Goal: Information Seeking & Learning: Check status

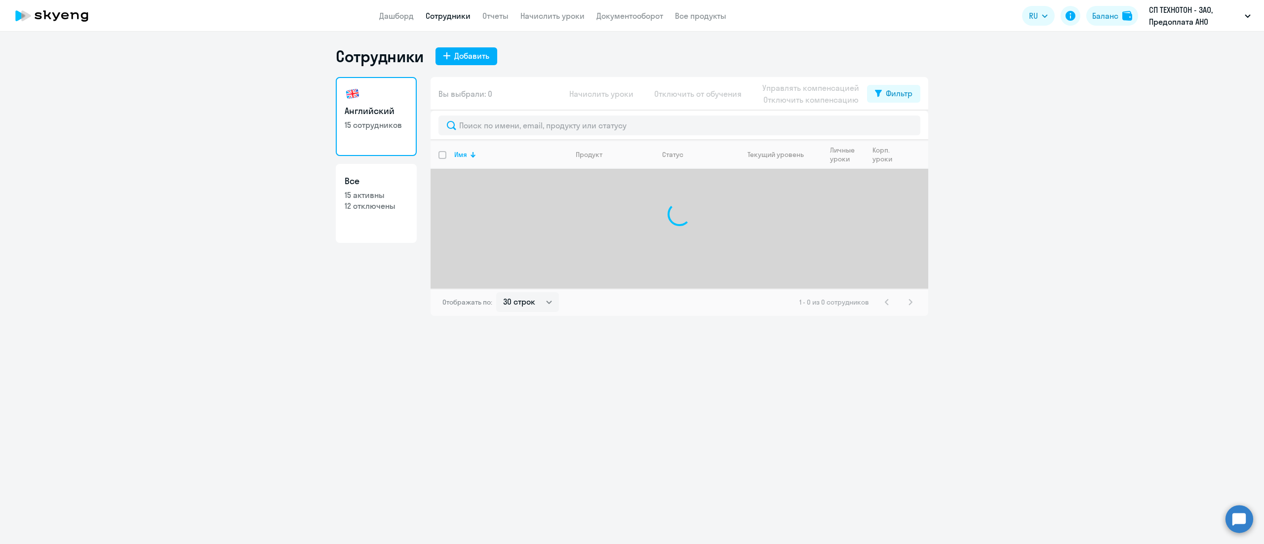
select select "30"
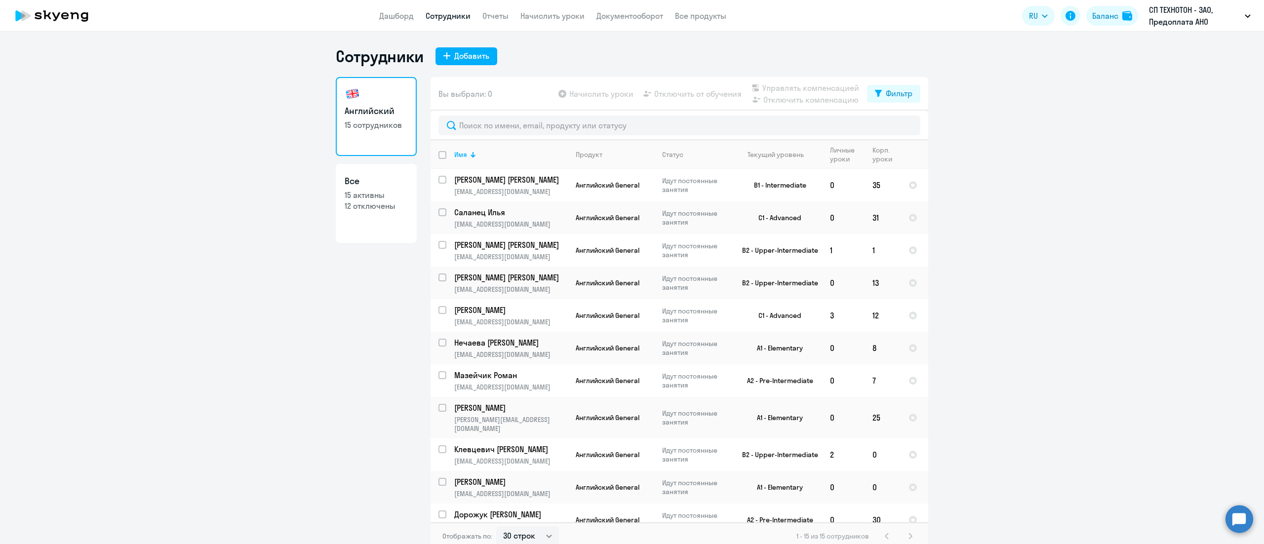
click at [381, 204] on p "12 отключены" at bounding box center [376, 205] width 63 height 11
select select "30"
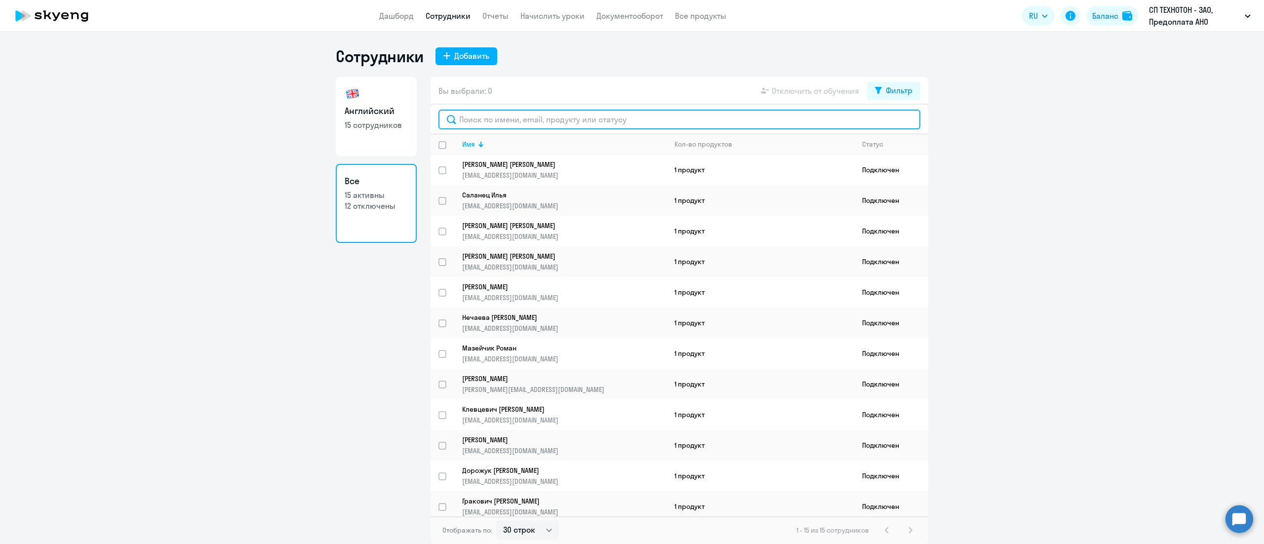
click at [544, 122] on input "text" at bounding box center [679, 120] width 482 height 20
paste input "Tretyakov"
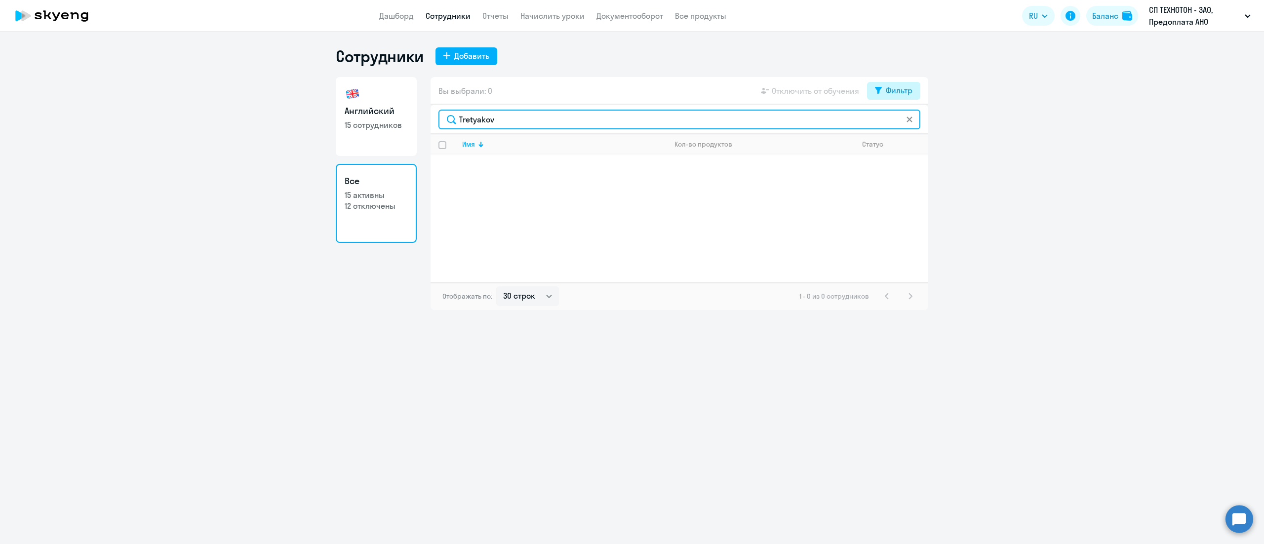
type input "Tretyakov"
click at [894, 94] on div "Фильтр" at bounding box center [899, 90] width 27 height 12
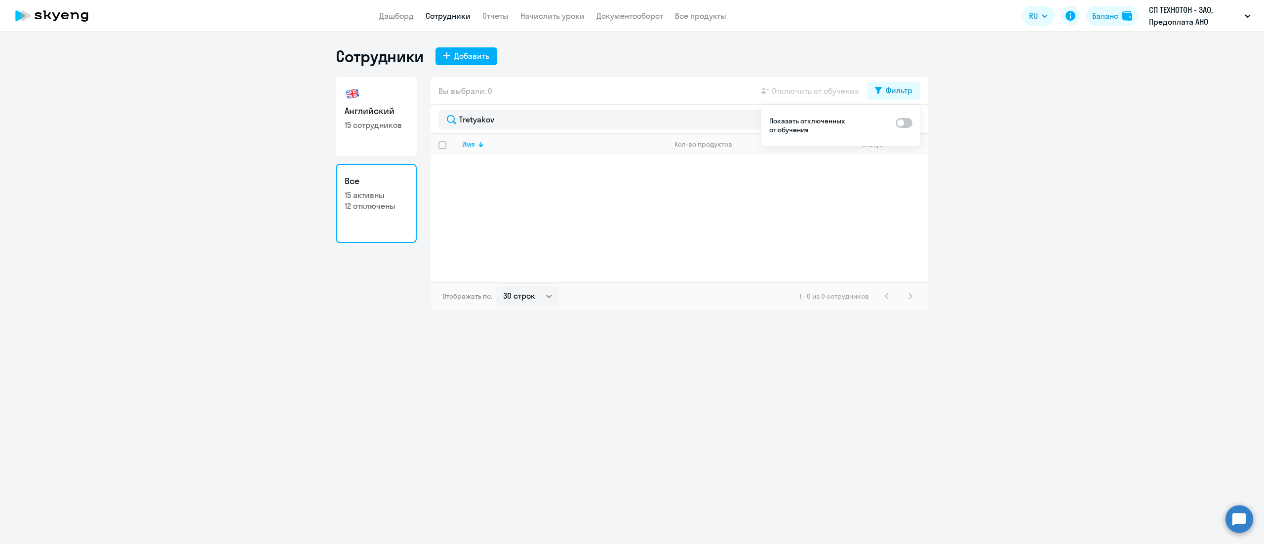
click at [913, 125] on div "Показать отключенных от обучения" at bounding box center [840, 125] width 159 height 41
click at [903, 128] on ds-switcher at bounding box center [903, 125] width 17 height 18
click at [909, 120] on span at bounding box center [903, 123] width 17 height 10
click at [895, 122] on input "checkbox" at bounding box center [895, 122] width 0 height 0
checkbox input "true"
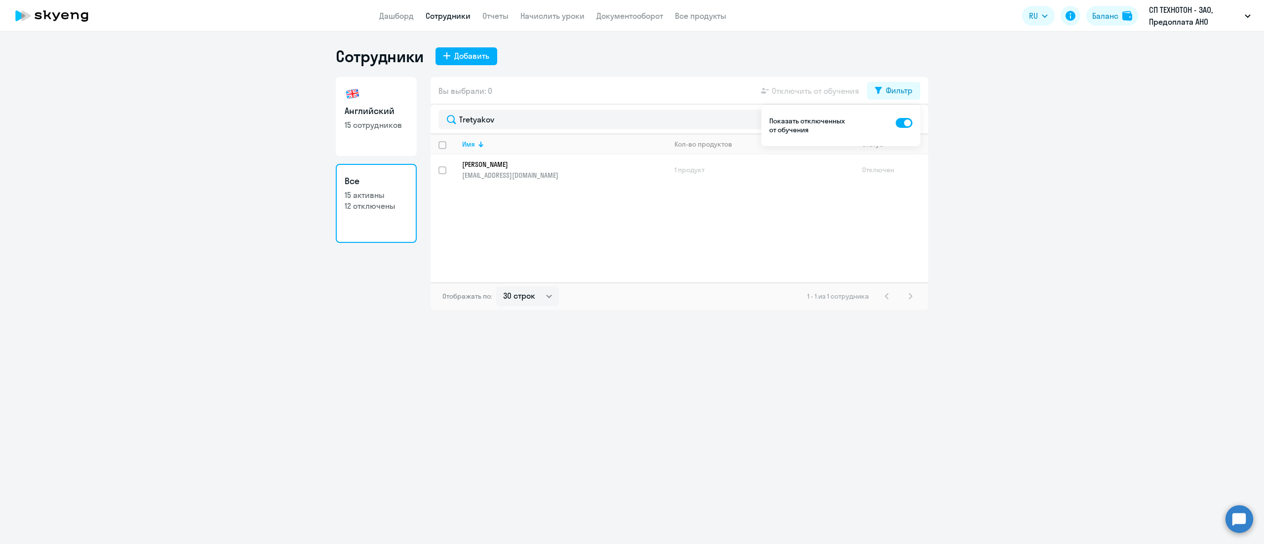
click at [728, 218] on div "Имя Кол-во продуктов Статус [PERSON_NAME] Sergey A [EMAIL_ADDRESS][DOMAIN_NAME]…" at bounding box center [679, 208] width 498 height 148
click at [948, 112] on ng-component "Сотрудники Добавить Английский 15 сотрудников Все 15 активны 12 отключены Вы вы…" at bounding box center [632, 178] width 1264 height 264
click at [882, 88] on button "Фильтр" at bounding box center [893, 91] width 53 height 18
click at [664, 178] on p "[EMAIL_ADDRESS][DOMAIN_NAME]" at bounding box center [564, 175] width 204 height 9
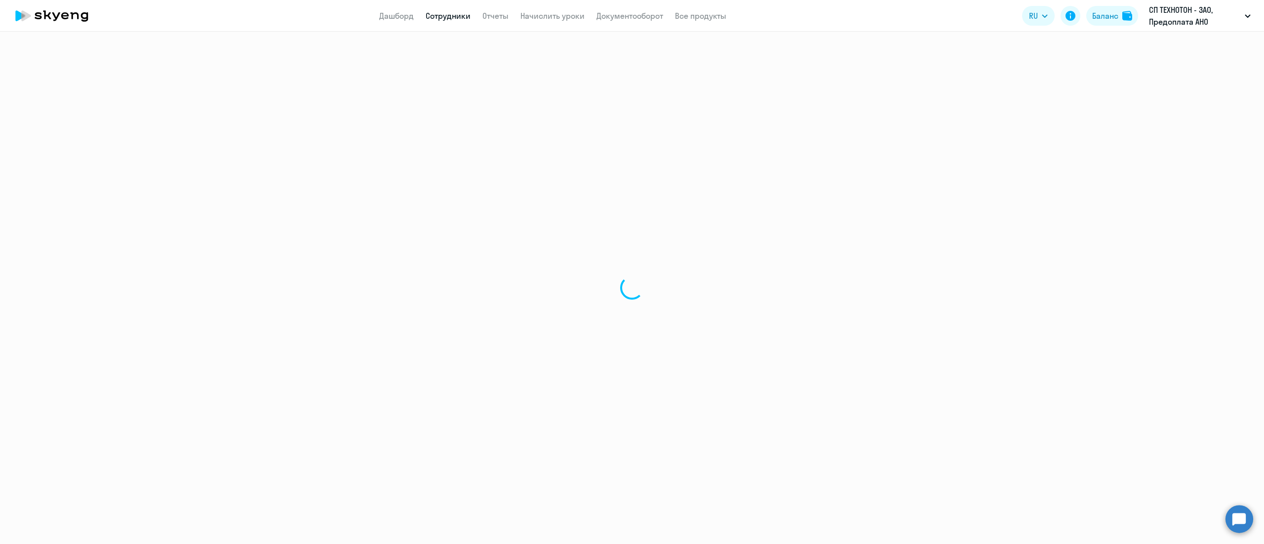
select select "english"
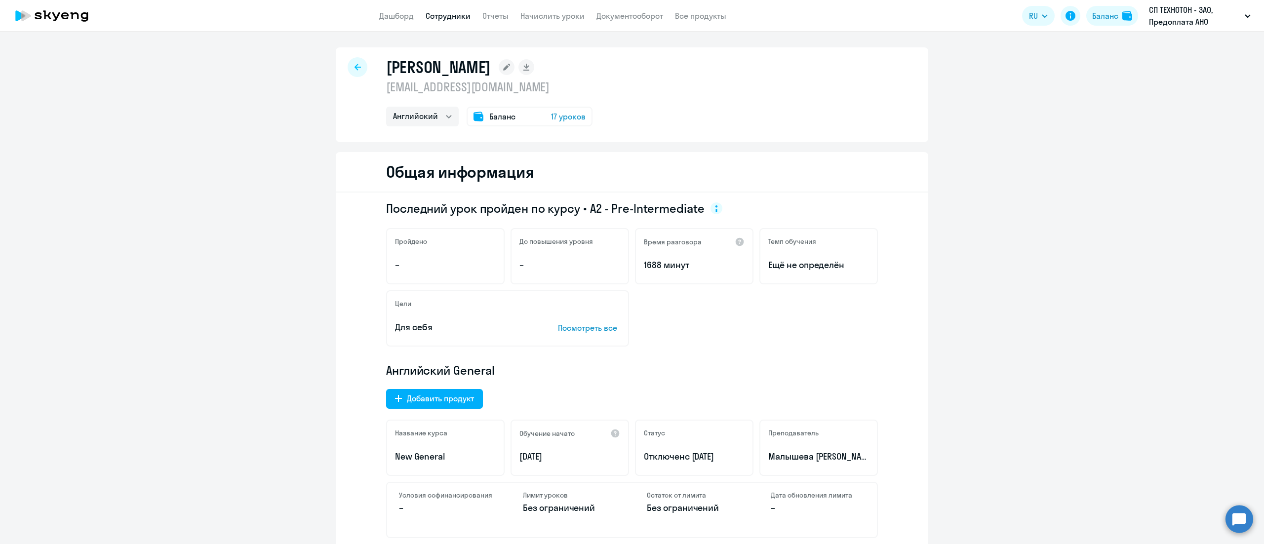
click at [494, 123] on div "Баланс 17 уроков" at bounding box center [529, 117] width 126 height 20
